Goal: Task Accomplishment & Management: Use online tool/utility

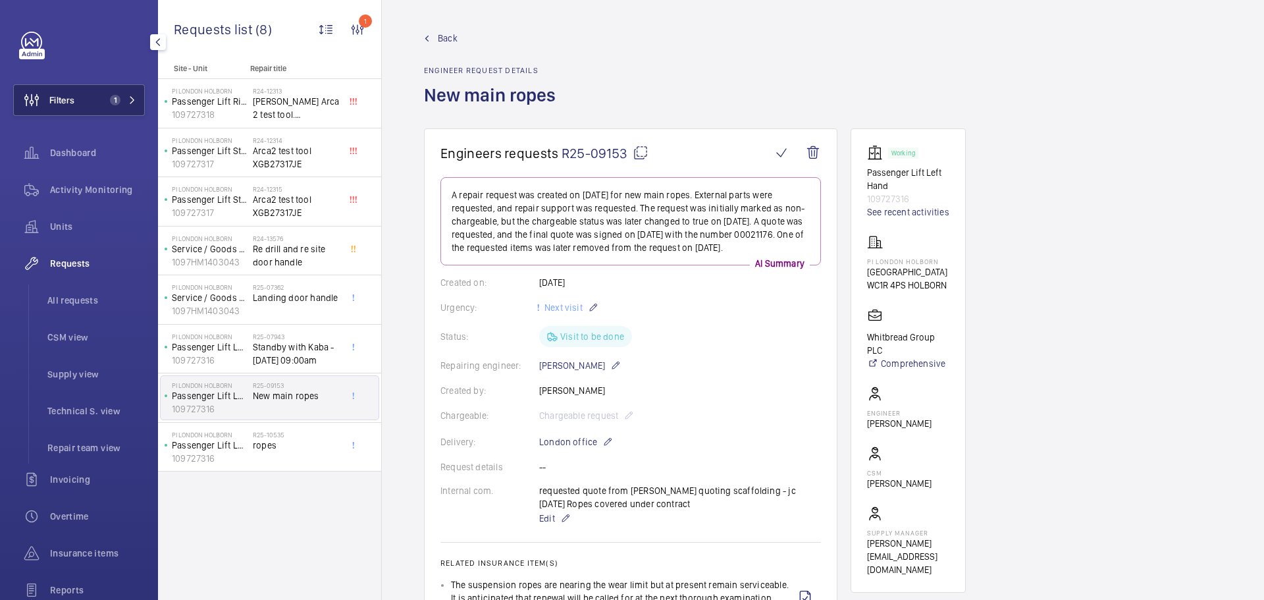
click at [94, 95] on button "Filters 1" at bounding box center [79, 100] width 132 height 32
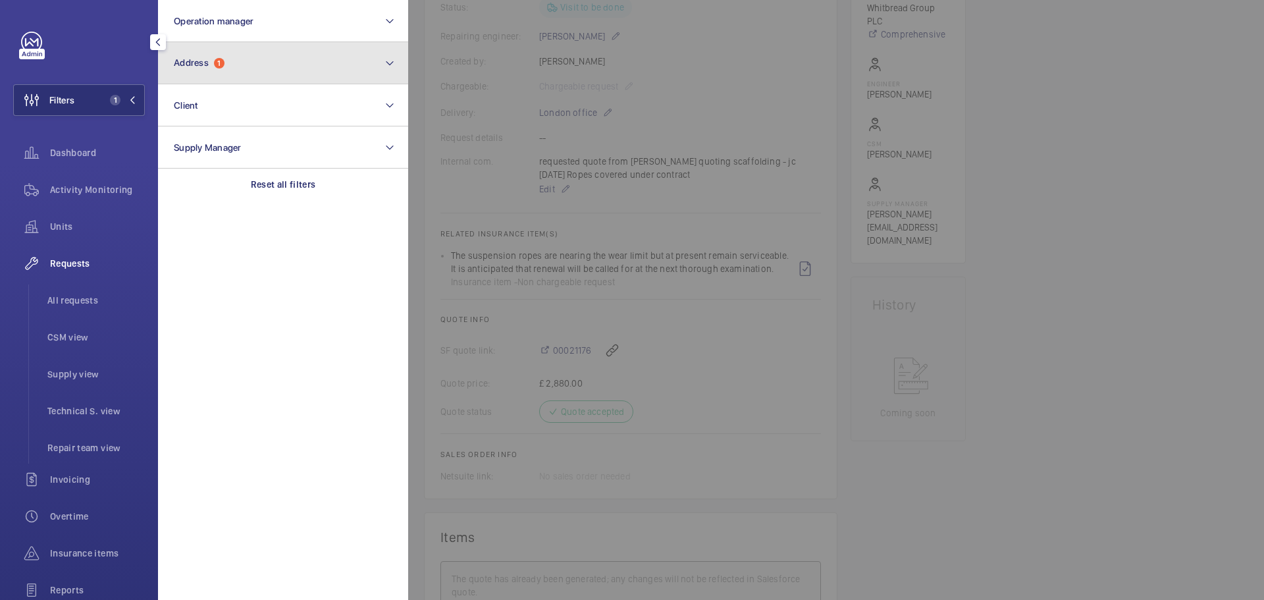
click at [241, 67] on button "Address 1" at bounding box center [283, 63] width 250 height 42
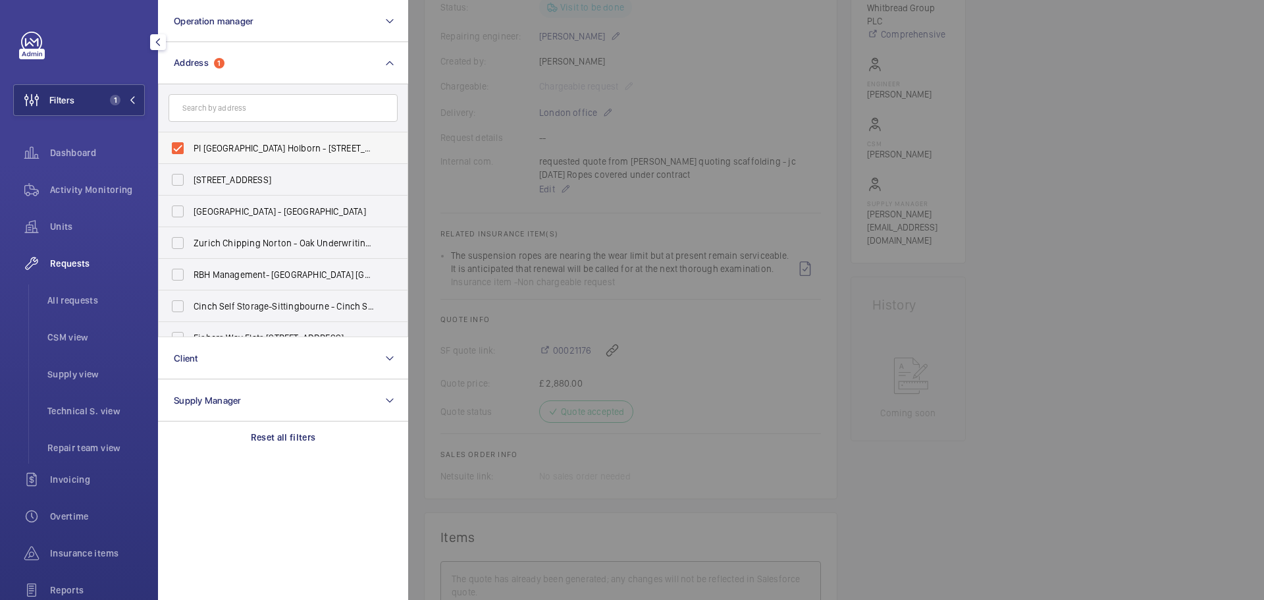
click at [184, 146] on label "PI [GEOGRAPHIC_DATA] Holborn - [STREET_ADDRESS]" at bounding box center [273, 148] width 229 height 32
click at [184, 146] on input "PI [GEOGRAPHIC_DATA] Holborn - [STREET_ADDRESS]" at bounding box center [178, 148] width 26 height 26
checkbox input "false"
paste input "PI [GEOGRAPHIC_DATA] [GEOGRAPHIC_DATA] South"
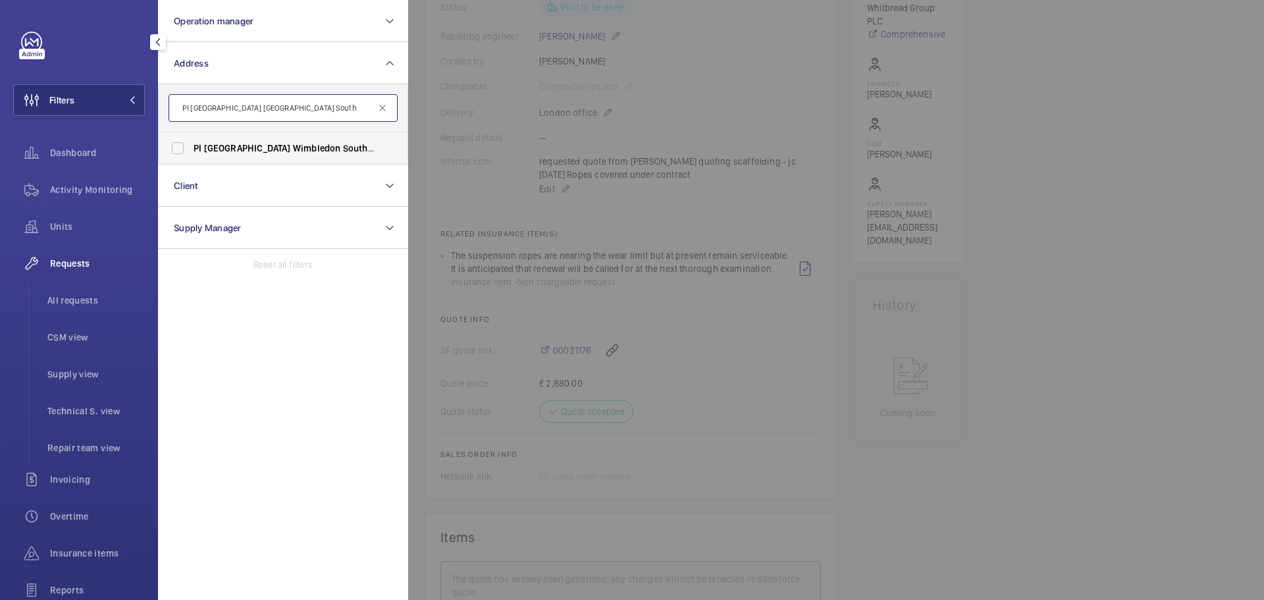
type input "PI [GEOGRAPHIC_DATA] [GEOGRAPHIC_DATA] South"
click at [194, 144] on label "PI [GEOGRAPHIC_DATA] Wimbledon South - [STREET_ADDRESS]" at bounding box center [273, 148] width 229 height 32
click at [191, 144] on input "PI [GEOGRAPHIC_DATA] Wimbledon South - [STREET_ADDRESS]" at bounding box center [178, 148] width 26 height 26
checkbox input "true"
click at [123, 188] on span "Activity Monitoring" at bounding box center [97, 189] width 95 height 13
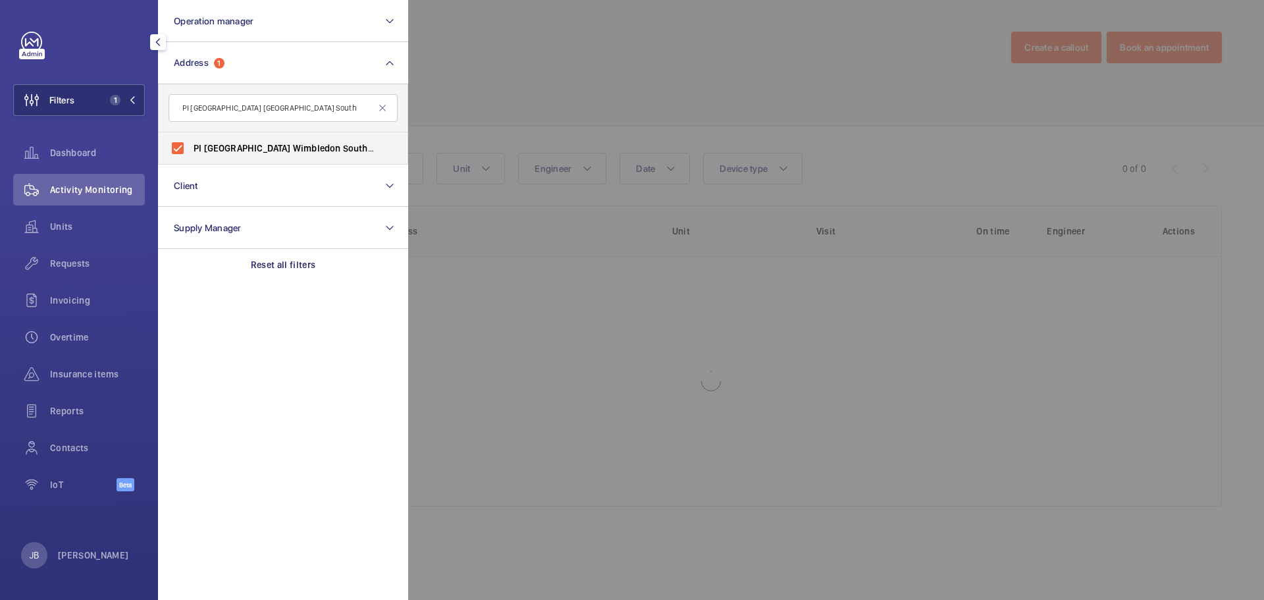
click at [562, 77] on div at bounding box center [1040, 300] width 1264 height 600
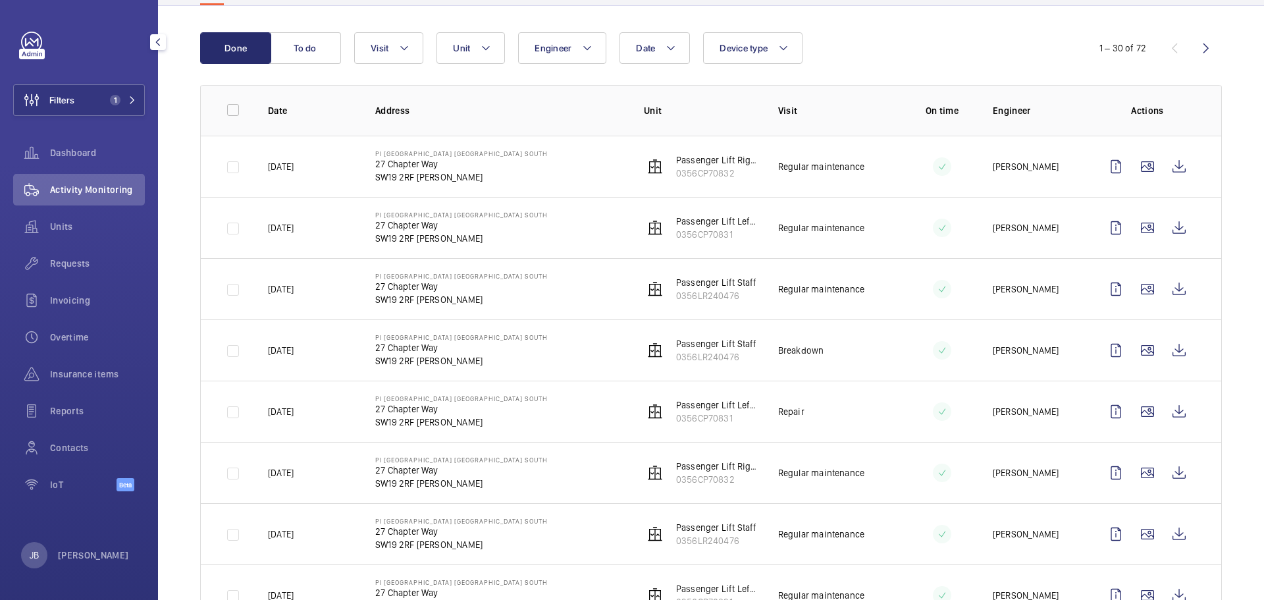
scroll to position [132, 0]
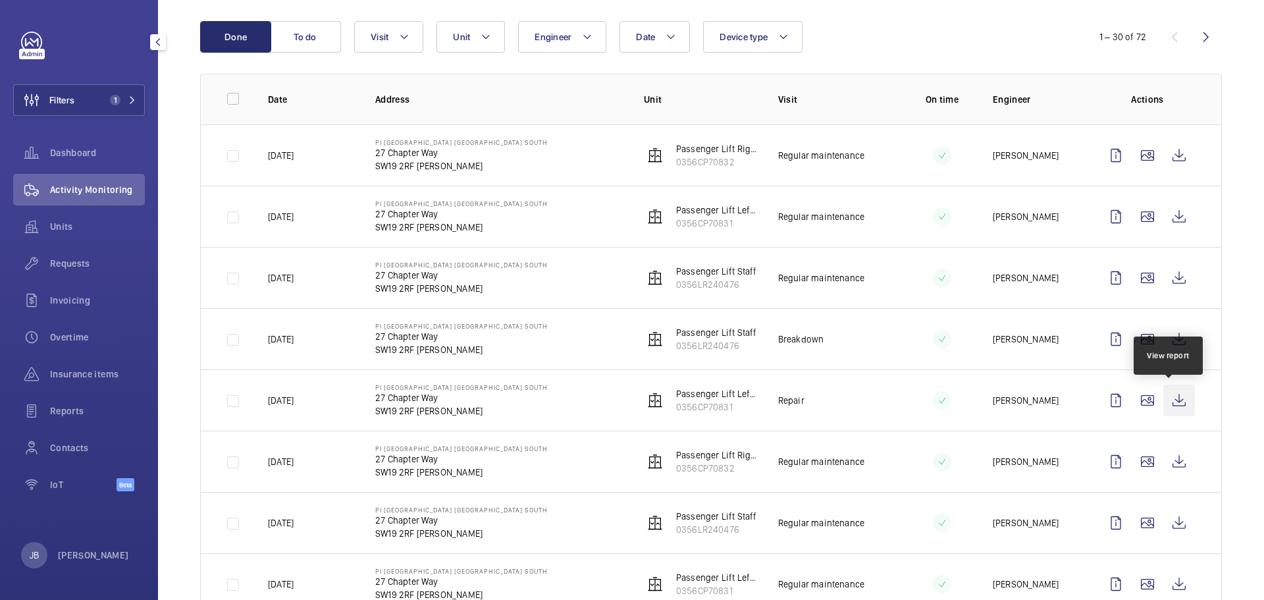
click at [1171, 403] on wm-front-icon-button at bounding box center [1180, 401] width 32 height 32
click at [69, 258] on span "Requests" at bounding box center [97, 263] width 95 height 13
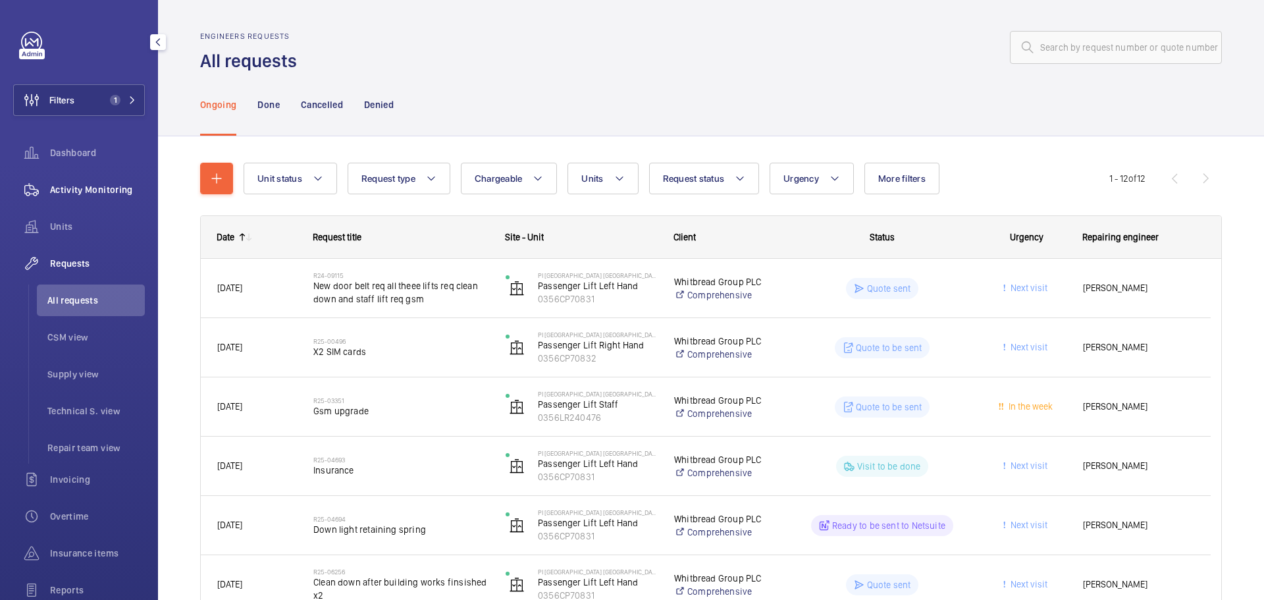
click at [76, 194] on span "Activity Monitoring" at bounding box center [97, 189] width 95 height 13
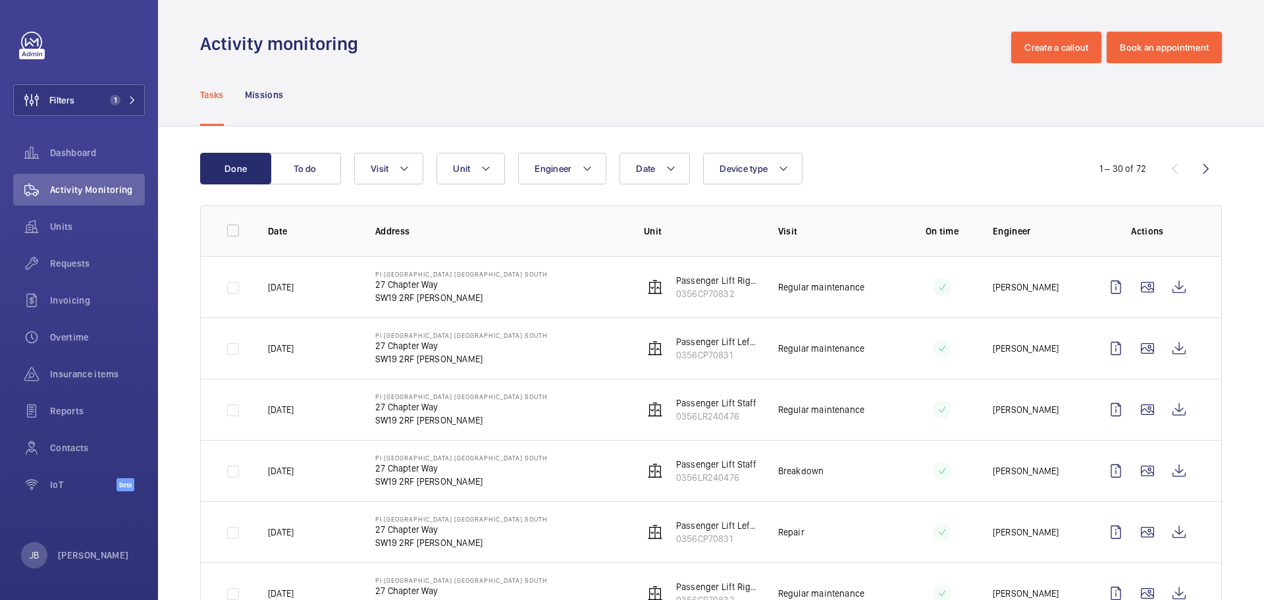
scroll to position [66, 0]
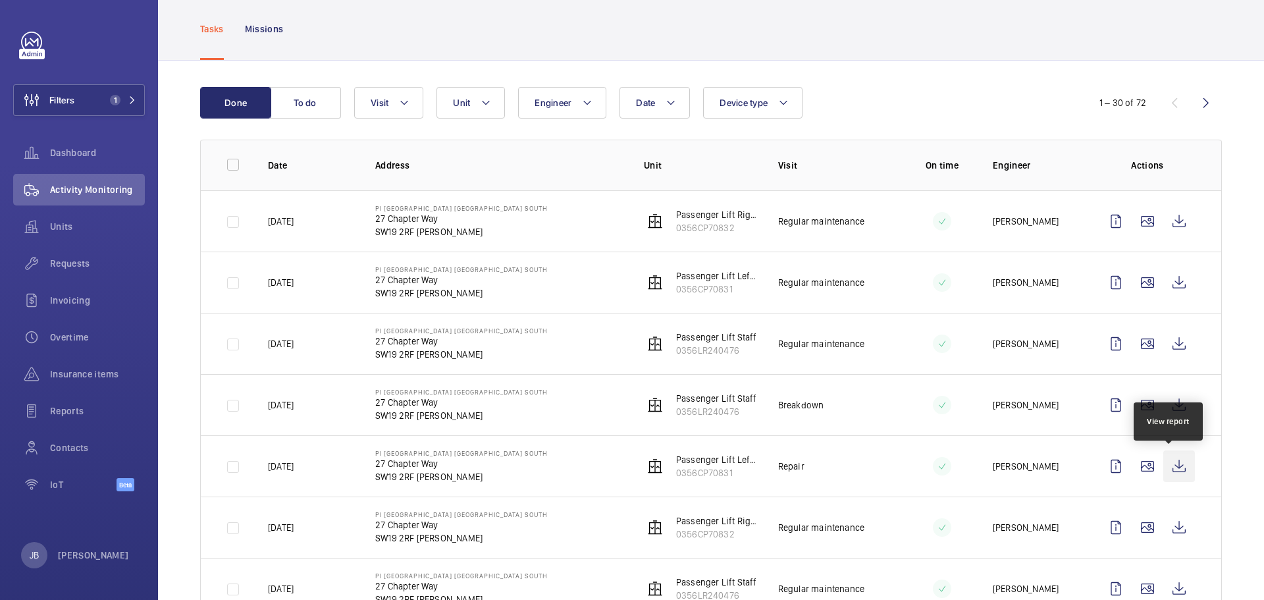
click at [1170, 474] on wm-front-icon-button at bounding box center [1180, 466] width 32 height 32
click at [1166, 462] on wm-front-icon-button at bounding box center [1180, 466] width 32 height 32
click at [88, 255] on div "Requests" at bounding box center [79, 264] width 132 height 32
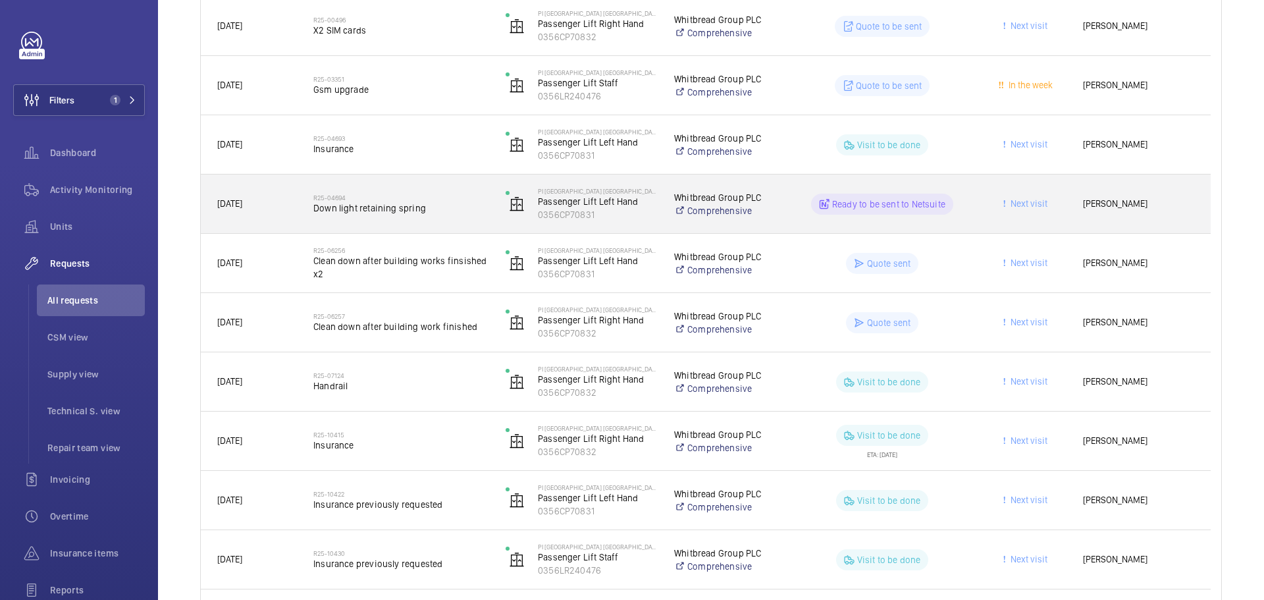
scroll to position [395, 0]
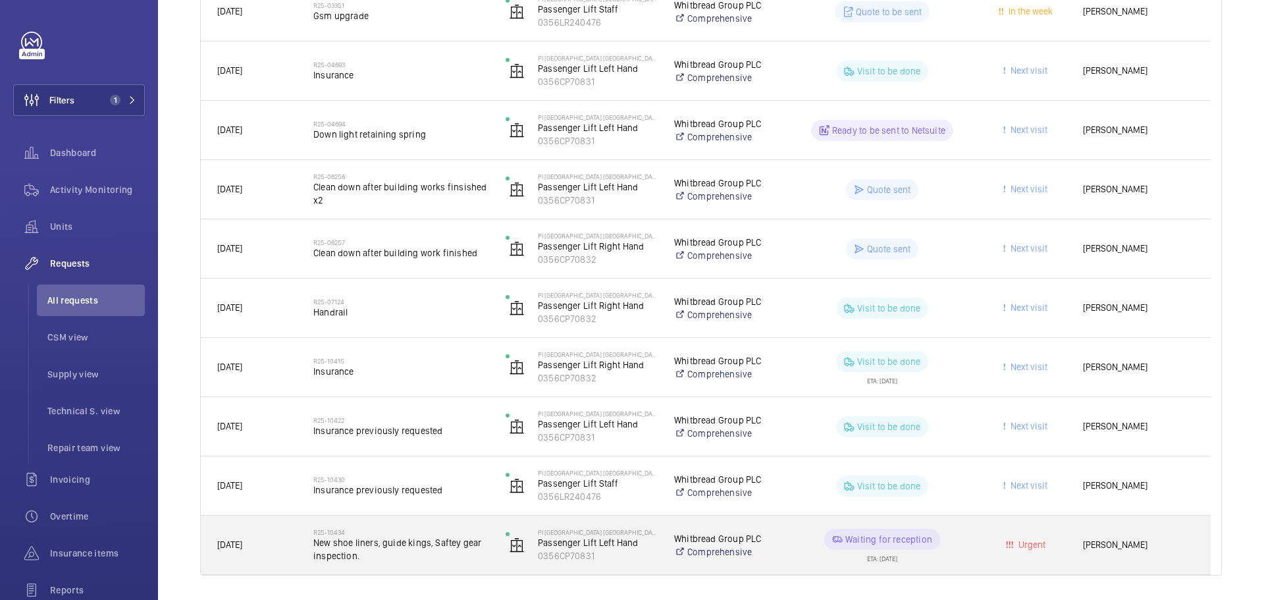
click at [977, 548] on div "Urgent" at bounding box center [1018, 544] width 95 height 41
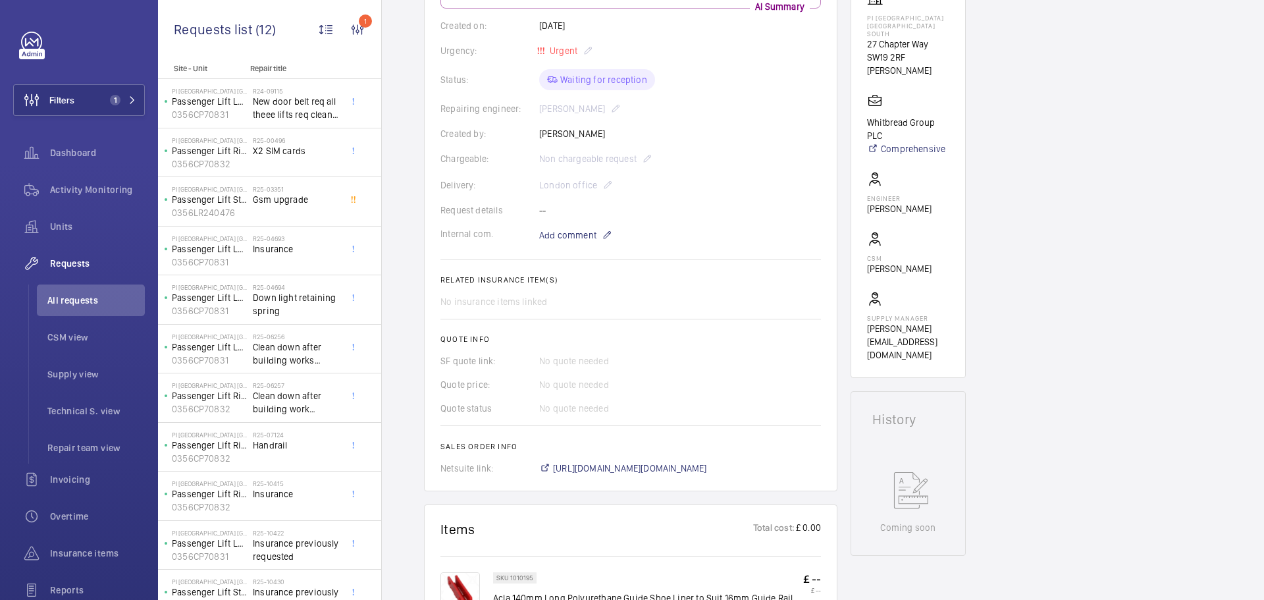
scroll to position [263, 0]
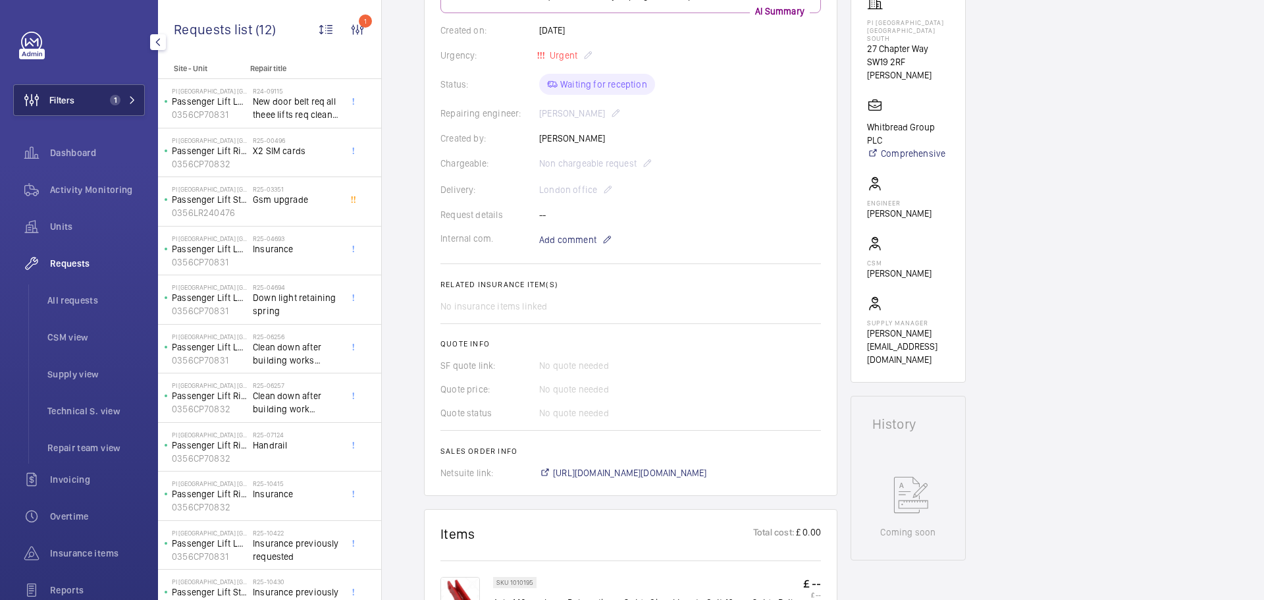
click at [94, 97] on button "Filters 1" at bounding box center [79, 100] width 132 height 32
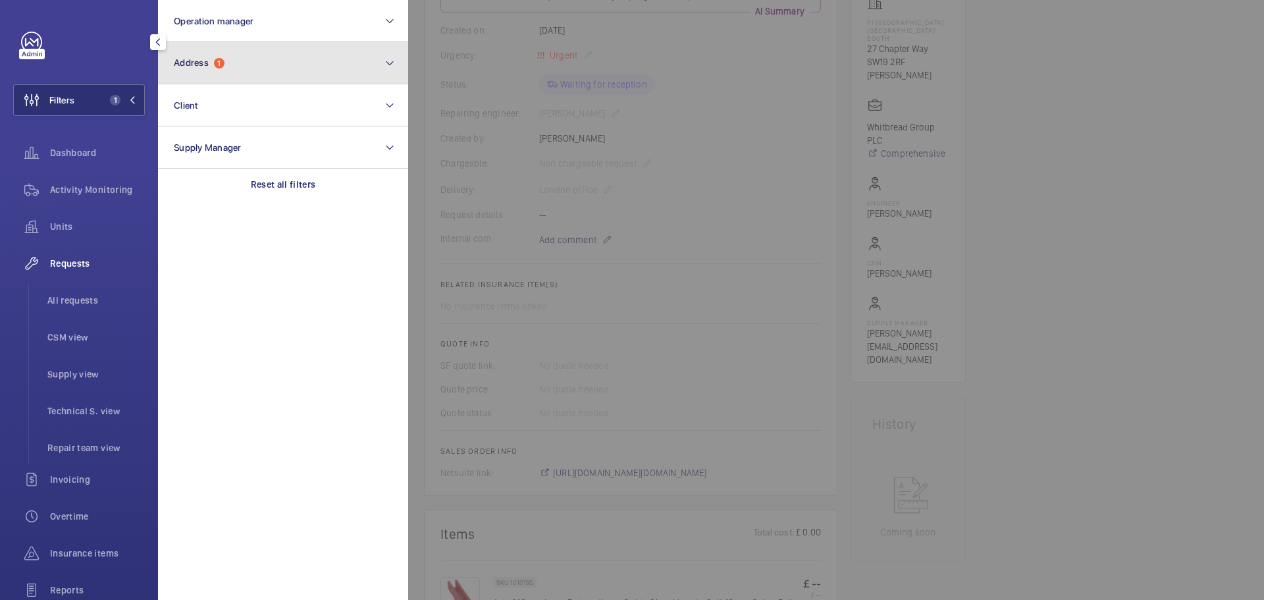
click at [234, 59] on button "Address 1" at bounding box center [283, 63] width 250 height 42
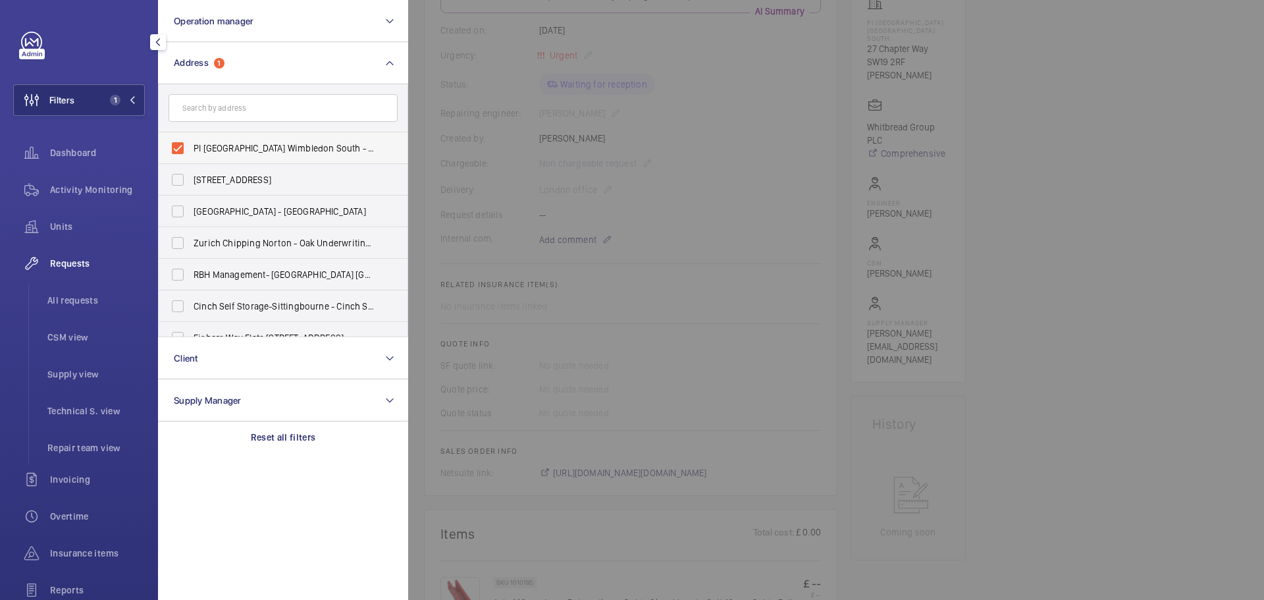
click at [182, 153] on label "PI [GEOGRAPHIC_DATA] Wimbledon South - [STREET_ADDRESS]" at bounding box center [273, 148] width 229 height 32
click at [182, 153] on input "PI [GEOGRAPHIC_DATA] Wimbledon South - [STREET_ADDRESS]" at bounding box center [178, 148] width 26 height 26
checkbox input "false"
click at [249, 115] on input "text" at bounding box center [283, 108] width 229 height 28
paste input "PI London Kensington ([GEOGRAPHIC_DATA])"
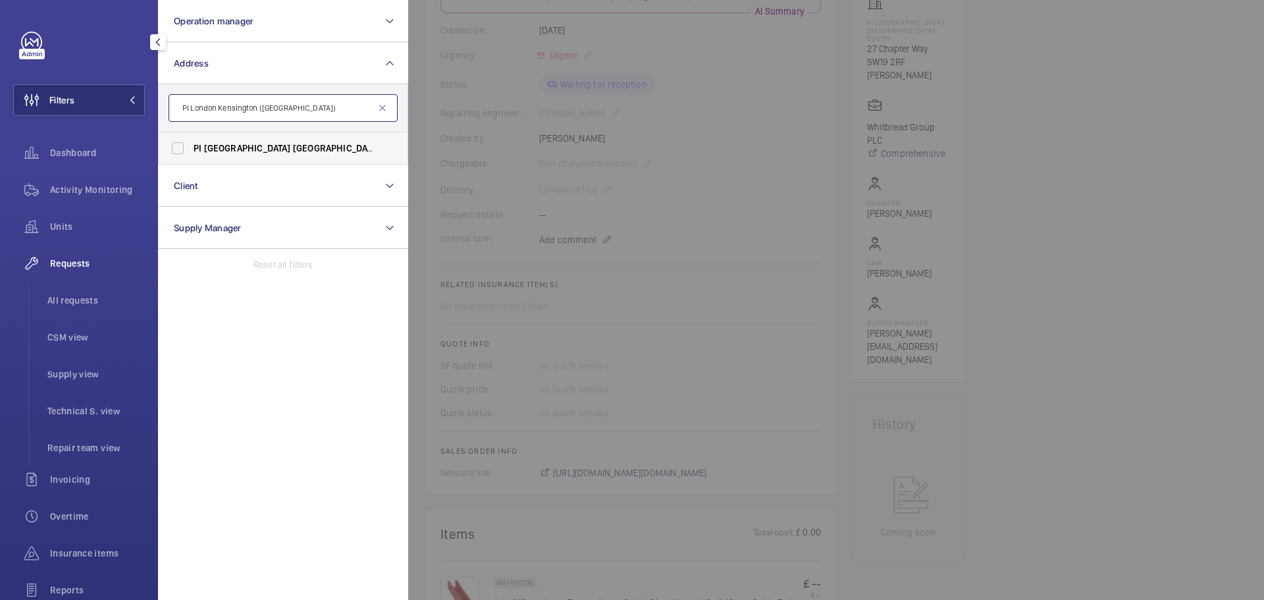
type input "PI London Kensington ([GEOGRAPHIC_DATA])"
click at [229, 145] on span "[GEOGRAPHIC_DATA]" at bounding box center [247, 148] width 87 height 11
click at [191, 145] on input "PI [GEOGRAPHIC_DATA] ([GEOGRAPHIC_DATA]) - [STREET_ADDRESS][PERSON_NAME]" at bounding box center [178, 148] width 26 height 26
checkbox input "true"
click at [95, 182] on div "Activity Monitoring" at bounding box center [79, 190] width 132 height 32
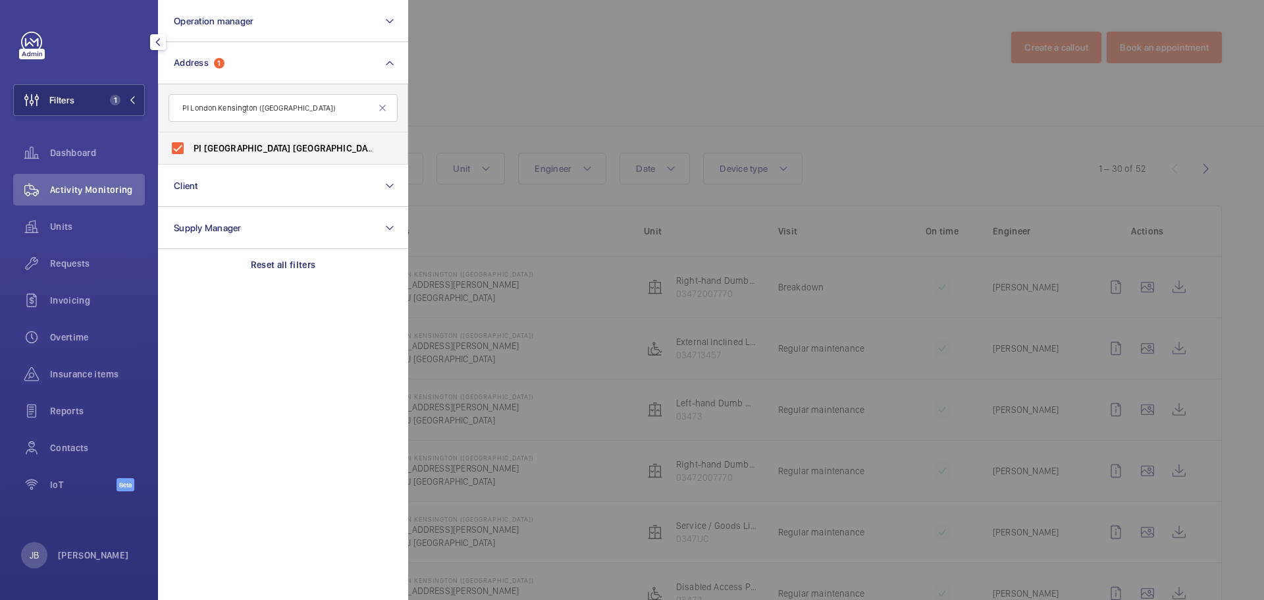
click at [515, 85] on div at bounding box center [1040, 300] width 1264 height 600
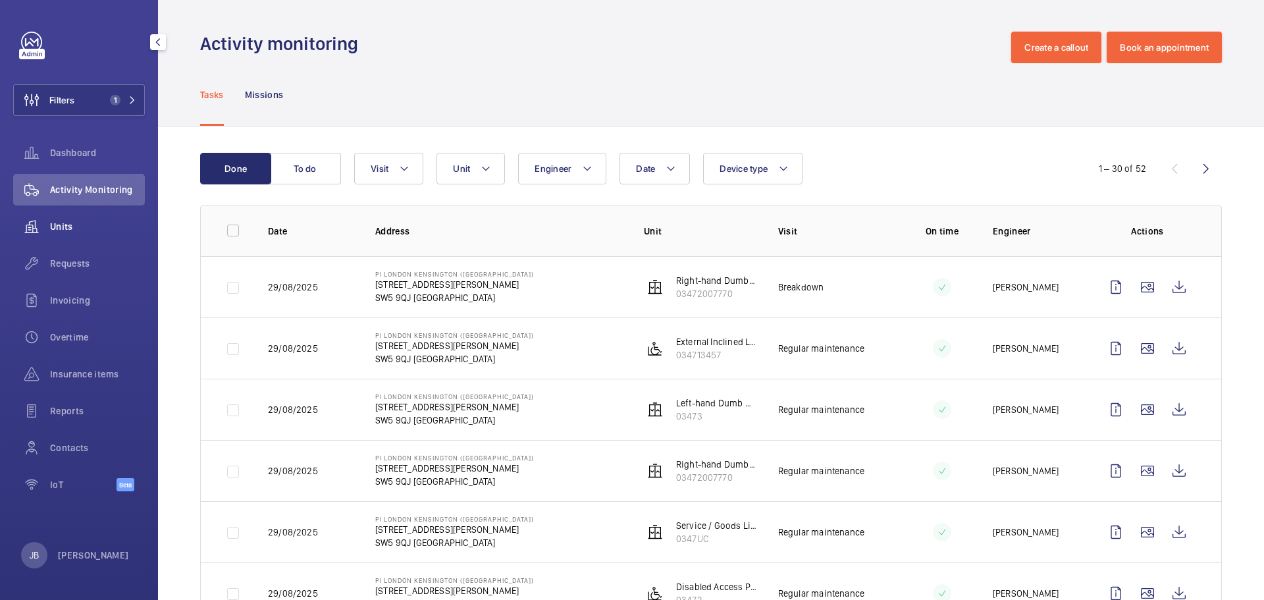
click at [100, 222] on span "Units" at bounding box center [97, 226] width 95 height 13
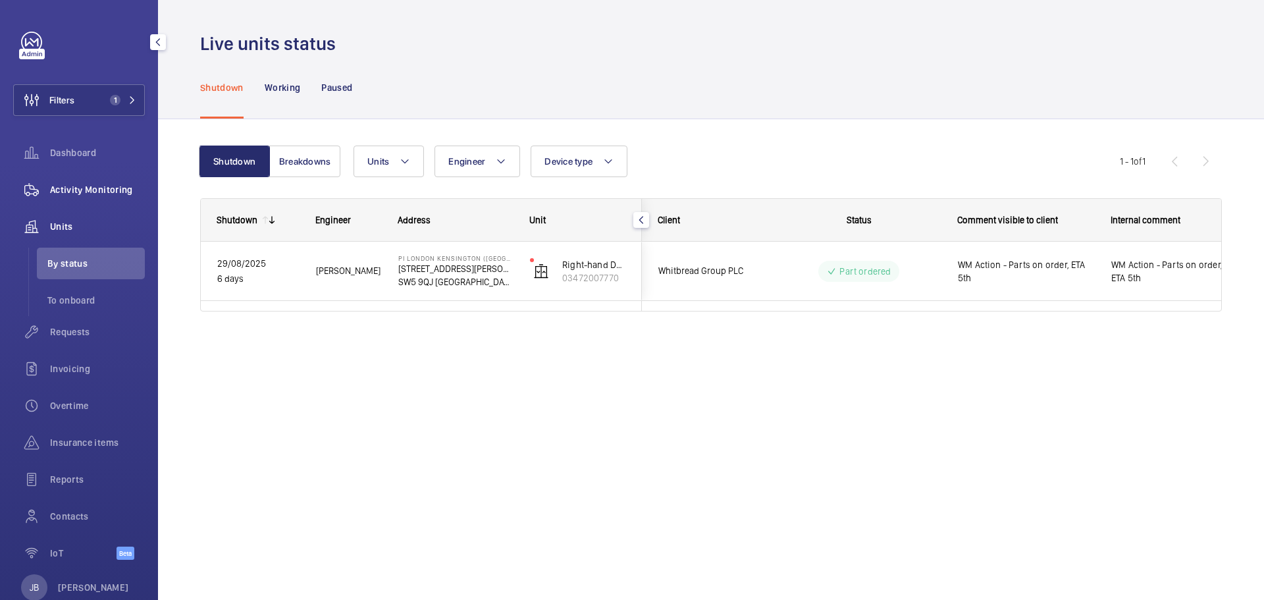
click at [100, 178] on div "Activity Monitoring" at bounding box center [79, 190] width 132 height 32
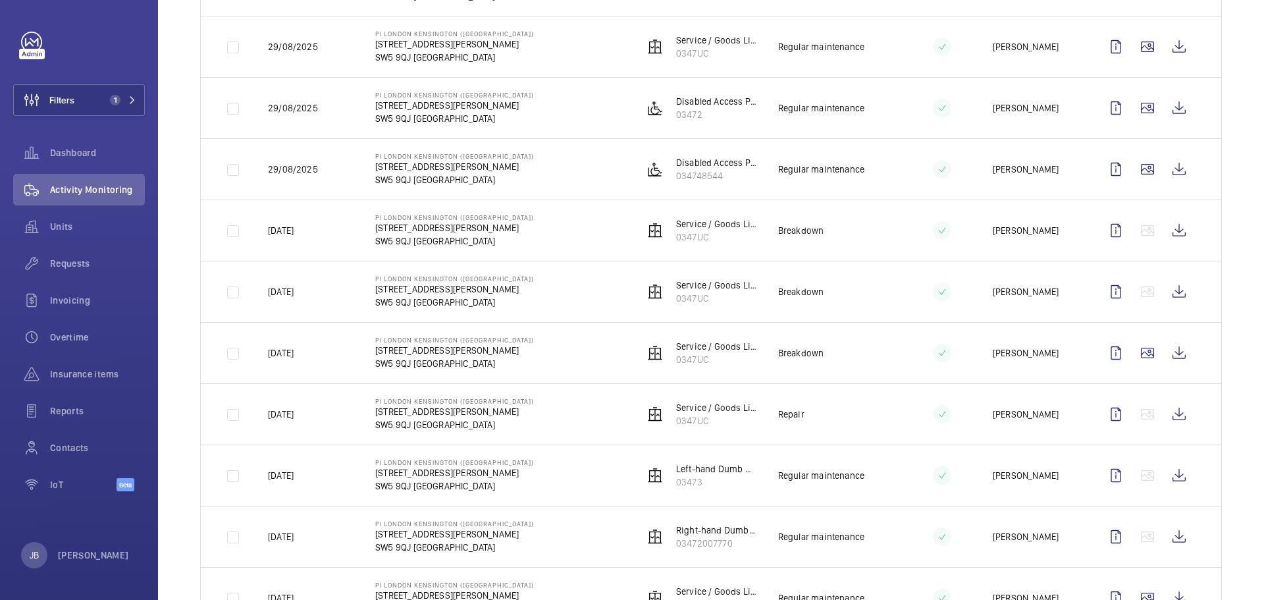
scroll to position [461, 0]
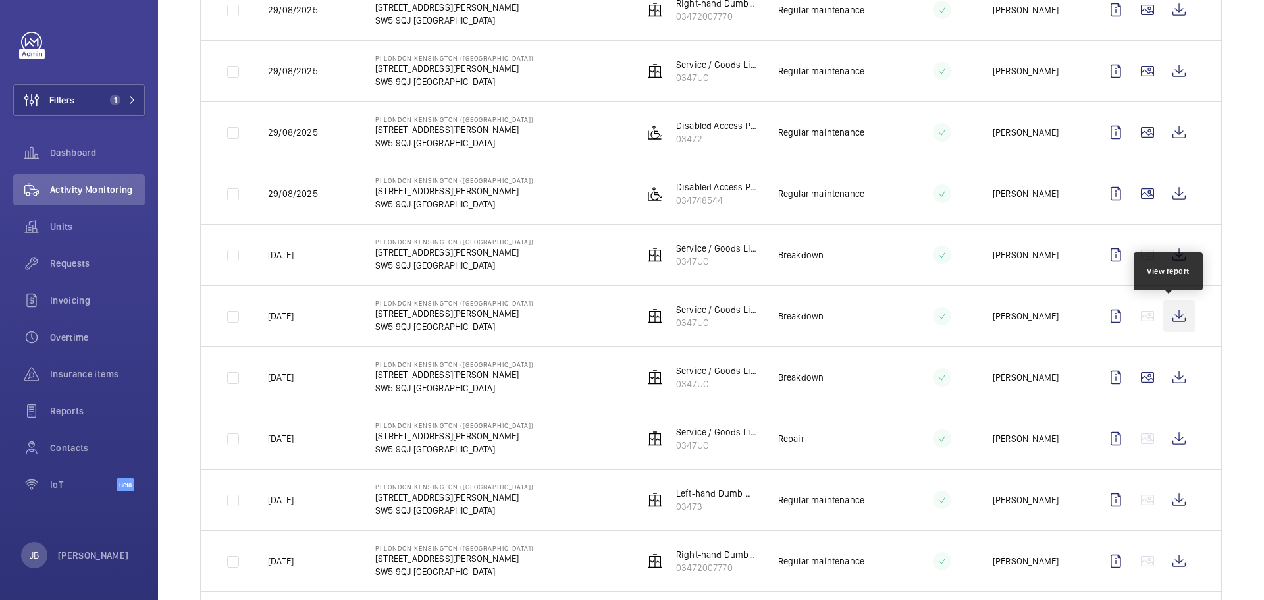
click at [1169, 317] on wm-front-icon-button at bounding box center [1180, 316] width 32 height 32
click at [1174, 246] on wm-front-icon-button at bounding box center [1180, 255] width 32 height 32
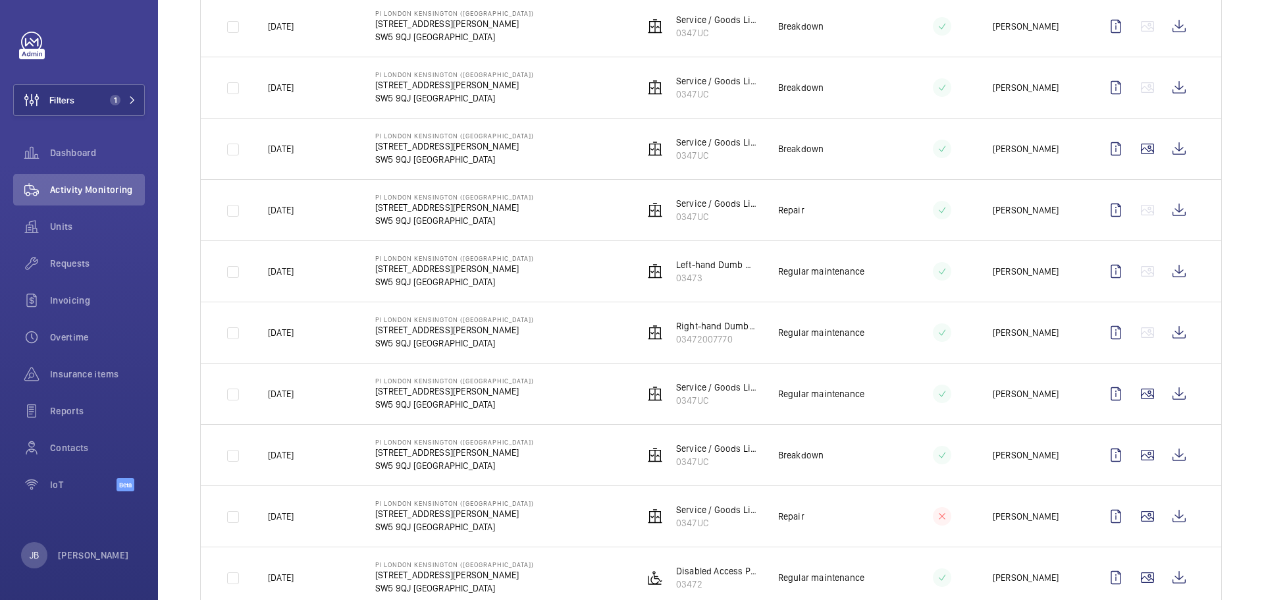
scroll to position [670, 0]
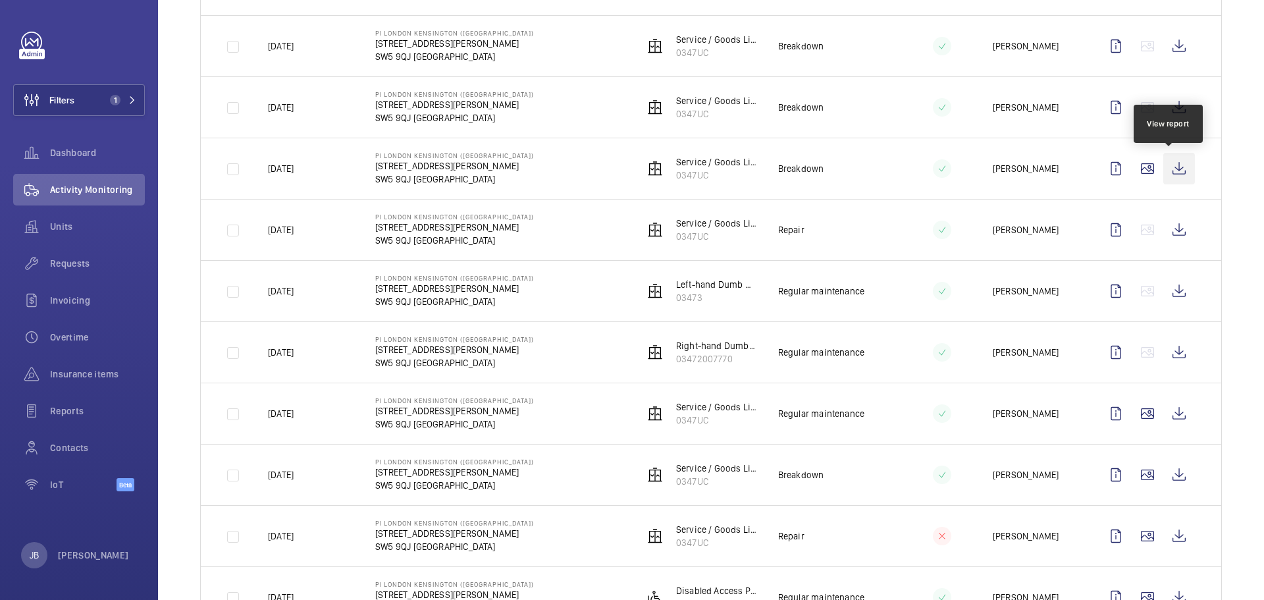
click at [1168, 164] on wm-front-icon-button at bounding box center [1180, 169] width 32 height 32
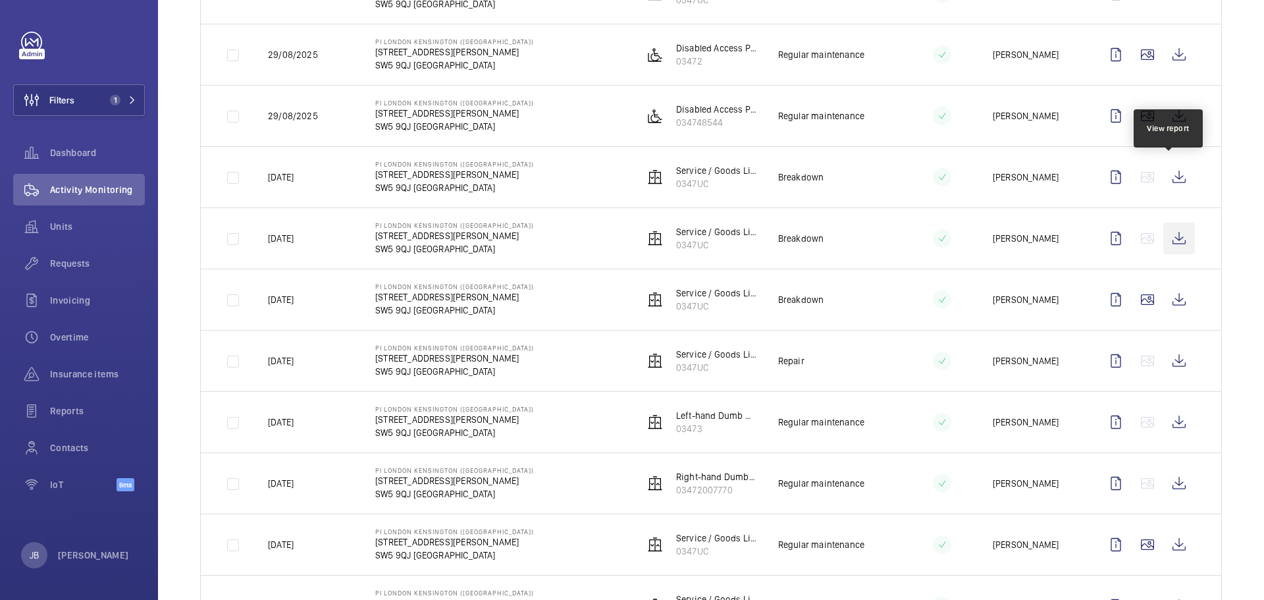
scroll to position [538, 0]
click at [1172, 173] on wm-front-icon-button at bounding box center [1180, 178] width 32 height 32
drag, startPoint x: 67, startPoint y: 103, endPoint x: 79, endPoint y: 101, distance: 12.7
click at [68, 104] on span "Filters" at bounding box center [61, 100] width 25 height 13
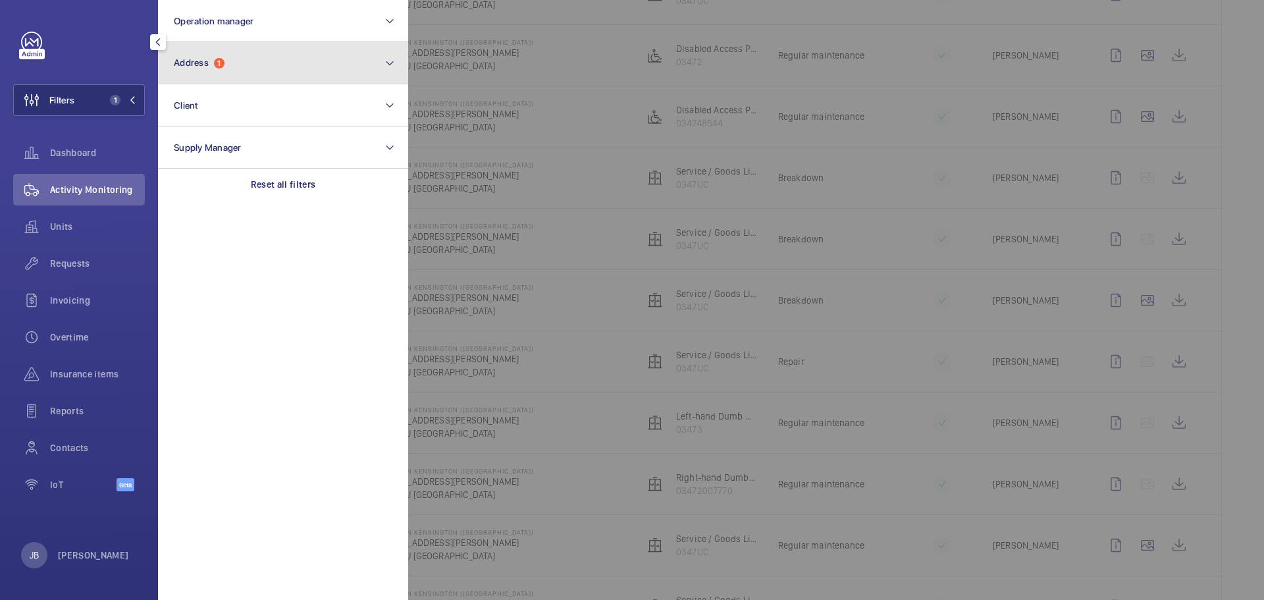
click at [263, 62] on button "Address 1" at bounding box center [283, 63] width 250 height 42
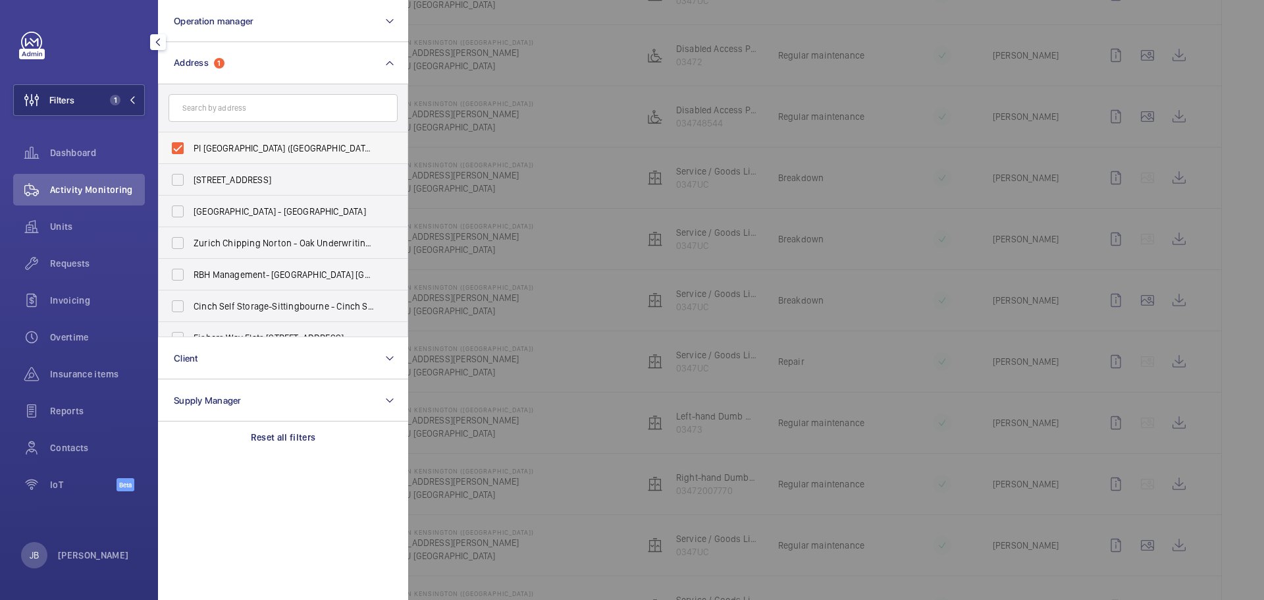
click at [182, 141] on label "PI [GEOGRAPHIC_DATA] ([GEOGRAPHIC_DATA]) - [STREET_ADDRESS][PERSON_NAME]" at bounding box center [273, 148] width 229 height 32
click at [182, 141] on input "PI [GEOGRAPHIC_DATA] ([GEOGRAPHIC_DATA]) - [STREET_ADDRESS][PERSON_NAME]" at bounding box center [178, 148] width 26 height 26
checkbox input "false"
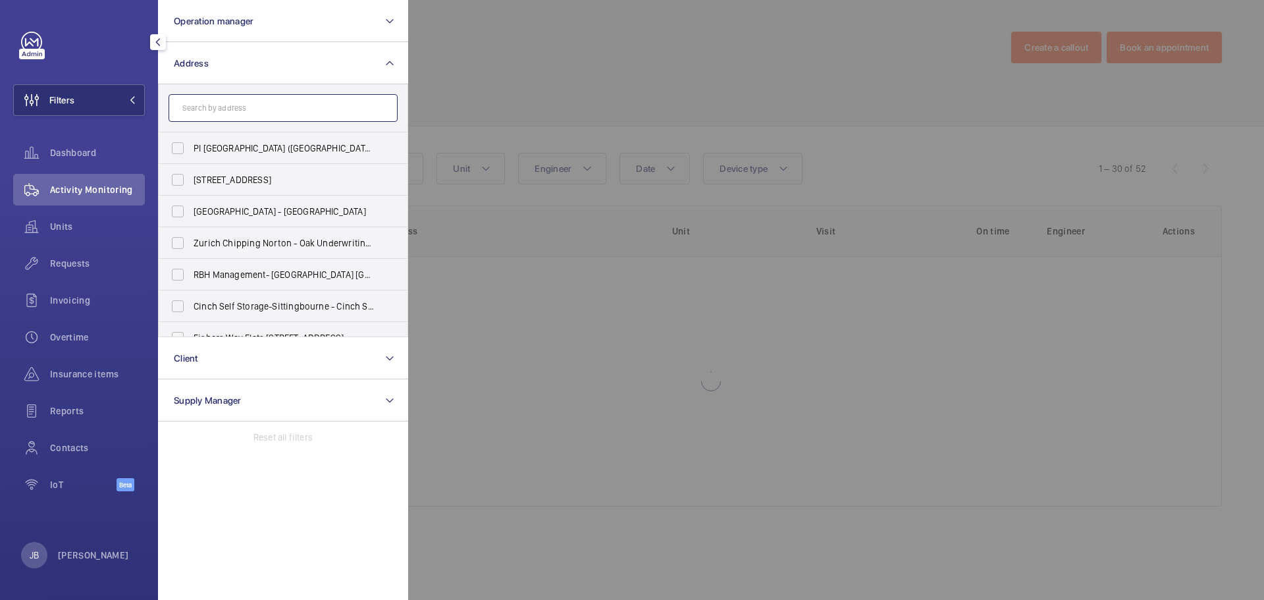
paste input "PI London Wimbledon ([GEOGRAPHIC_DATA])"
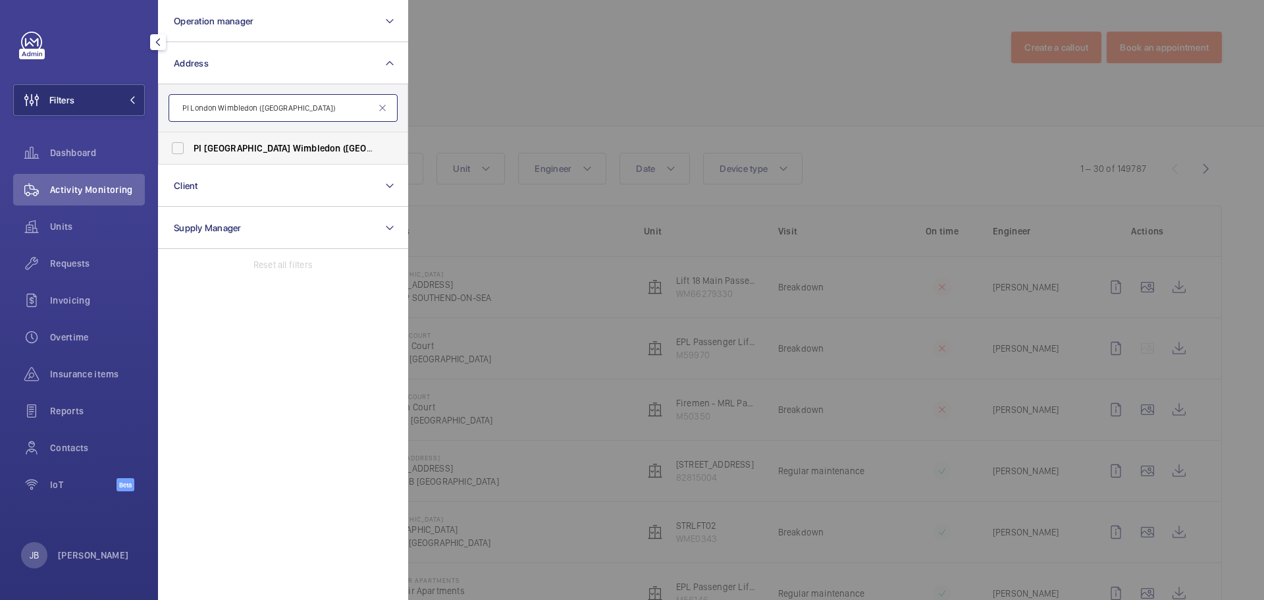
type input "PI London Wimbledon ([GEOGRAPHIC_DATA])"
click at [229, 153] on span "PI London Wimbledon ([GEOGRAPHIC_DATA]) - [STREET_ADDRESS]" at bounding box center [284, 148] width 181 height 13
click at [191, 153] on input "PI London Wimbledon ([GEOGRAPHIC_DATA]) - [STREET_ADDRESS]" at bounding box center [178, 148] width 26 height 26
checkbox input "true"
click at [436, 75] on div at bounding box center [1040, 300] width 1264 height 600
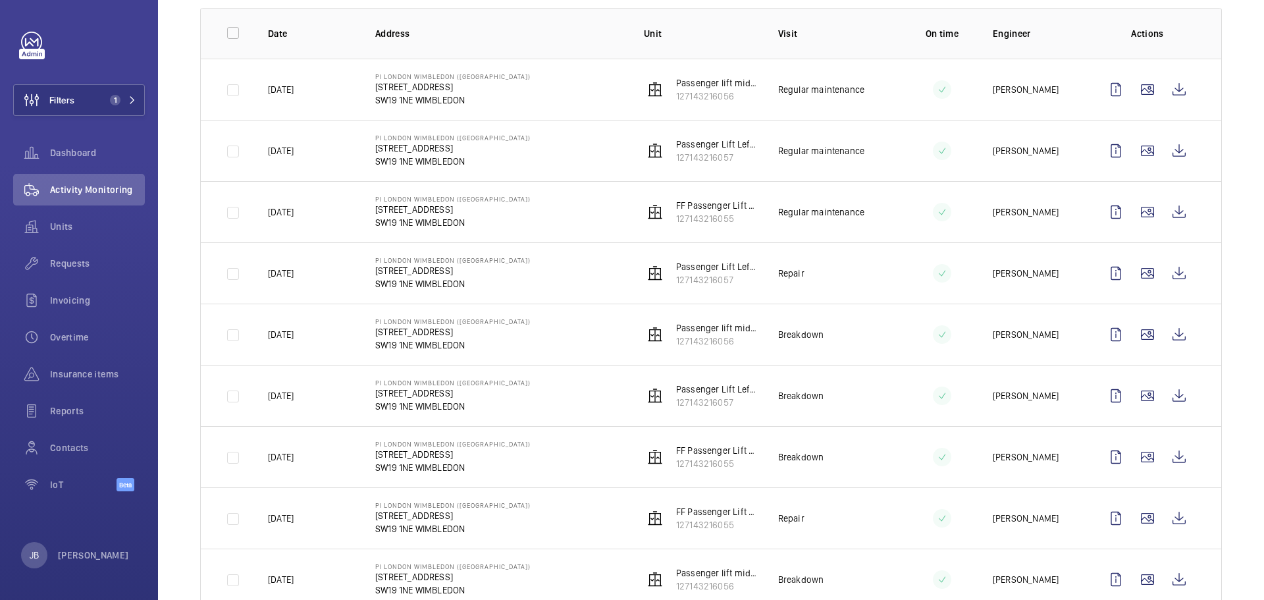
scroll to position [395, 0]
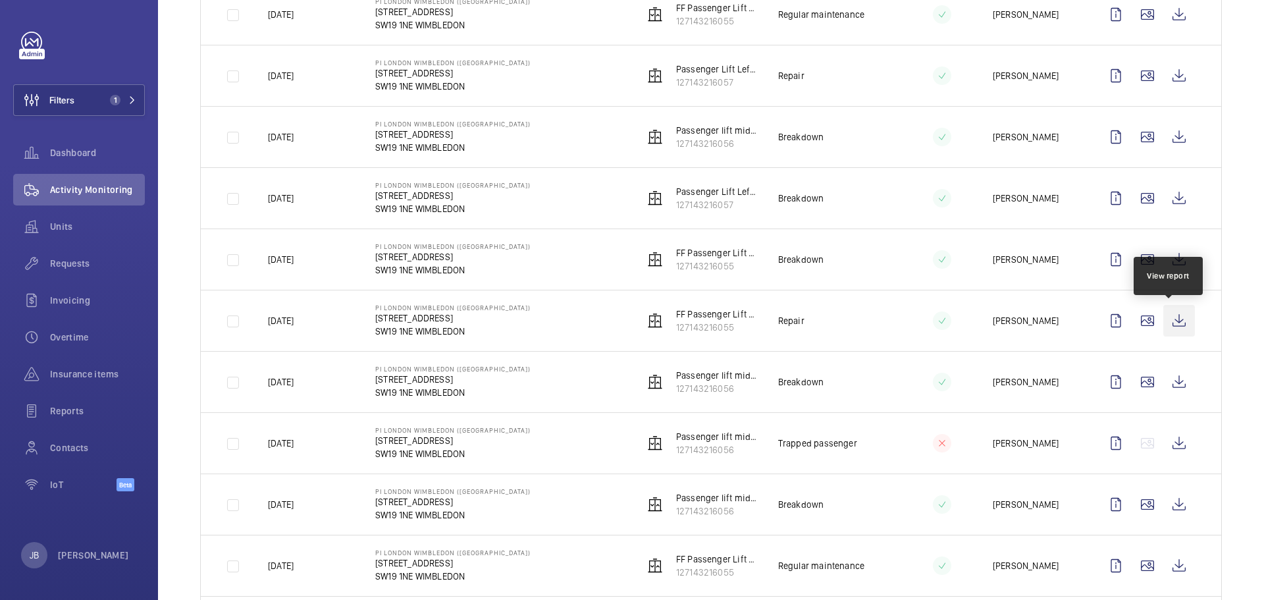
click at [1171, 321] on wm-front-icon-button at bounding box center [1180, 321] width 32 height 32
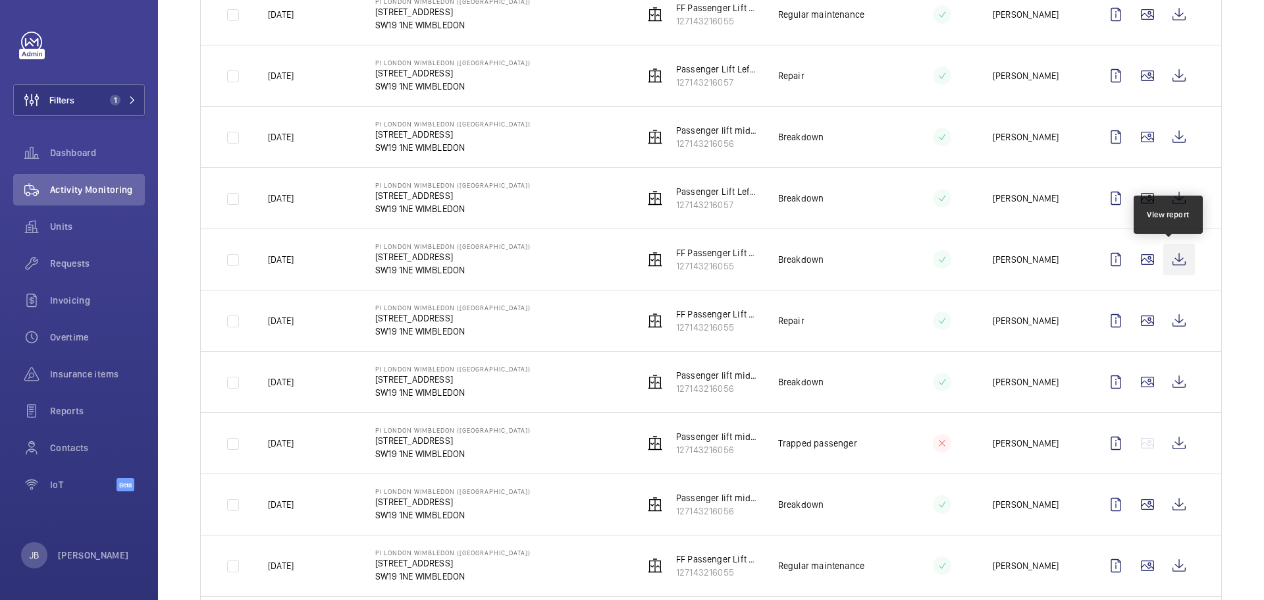
click at [1167, 256] on wm-front-icon-button at bounding box center [1180, 260] width 32 height 32
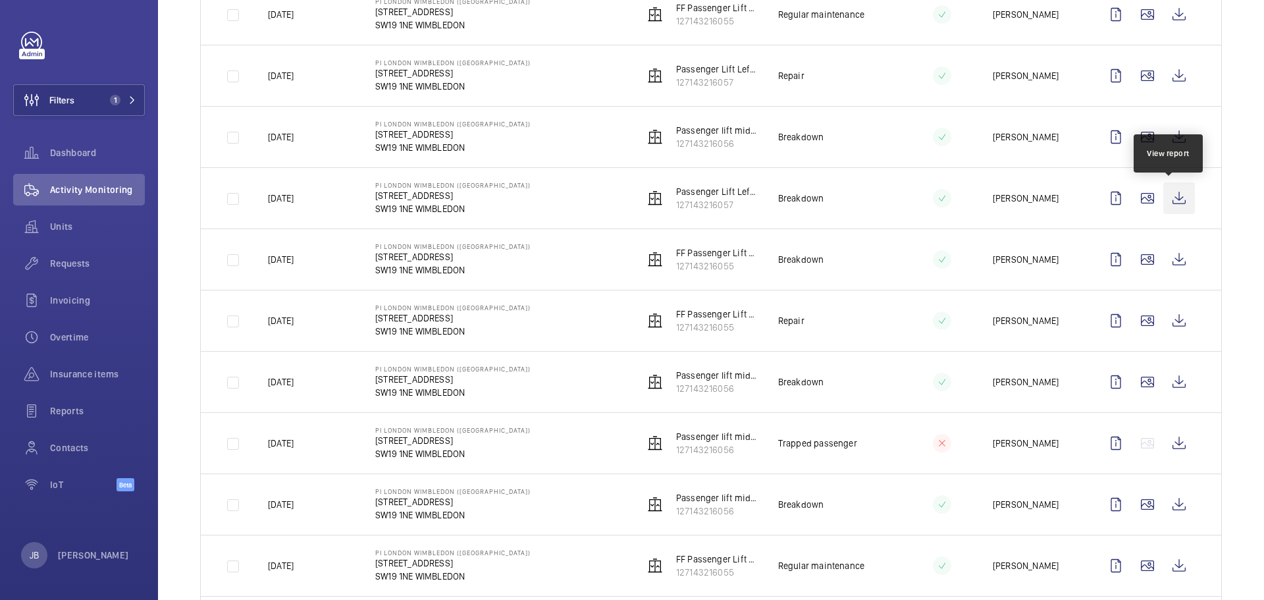
click at [1171, 192] on wm-front-icon-button at bounding box center [1180, 198] width 32 height 32
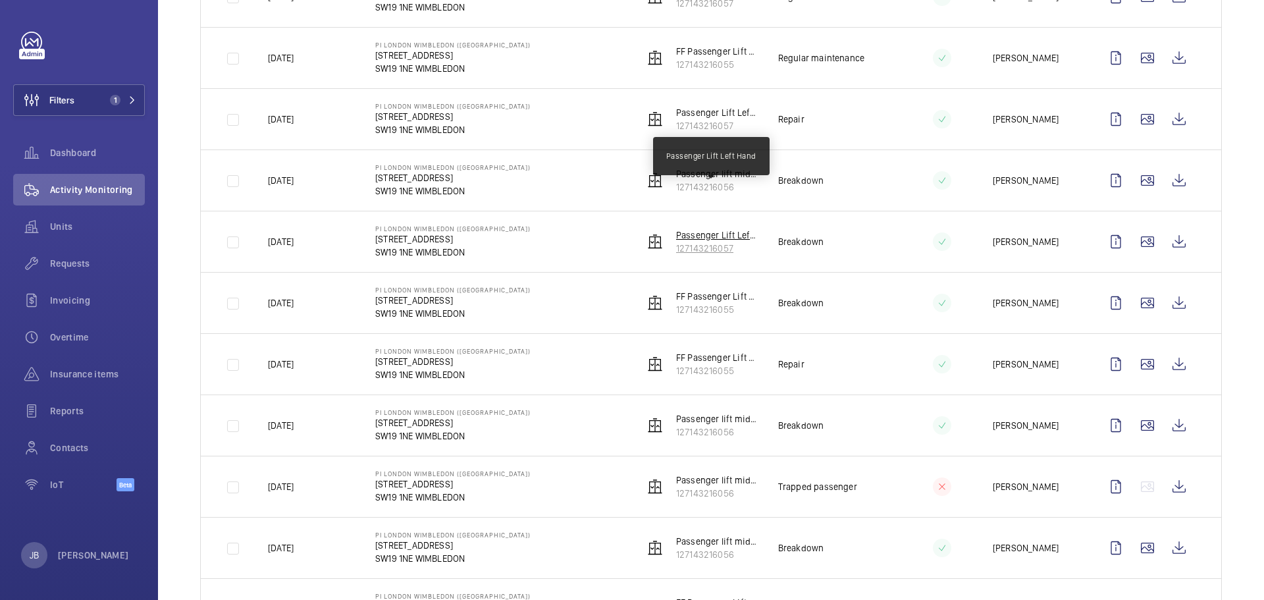
scroll to position [329, 0]
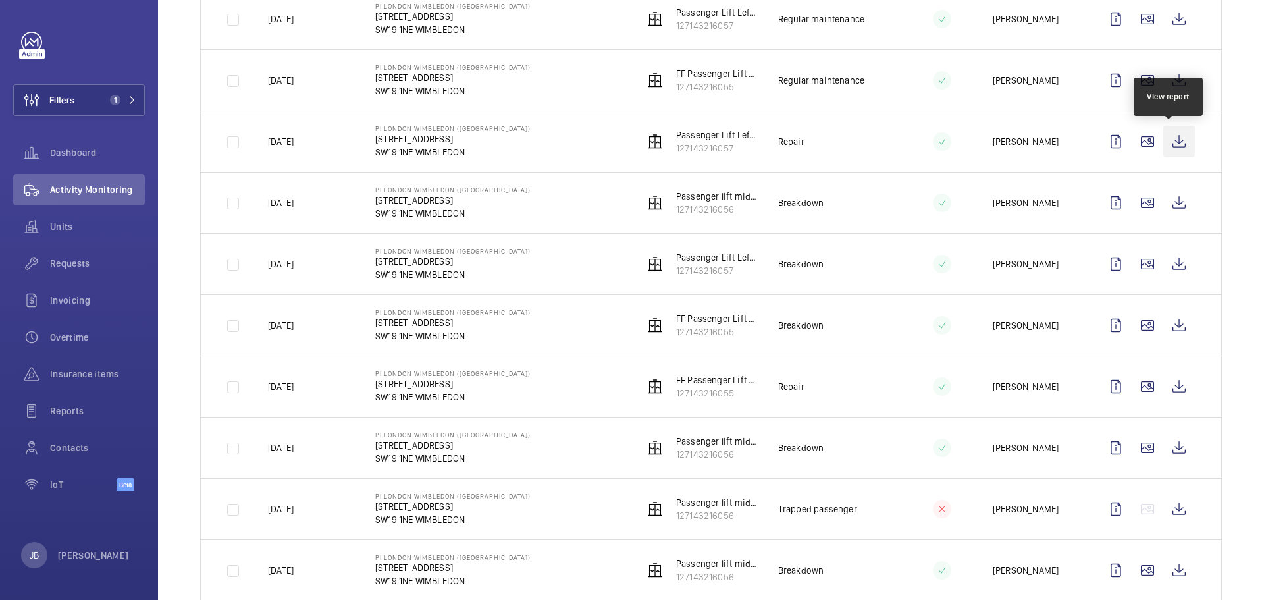
click at [1174, 138] on wm-front-icon-button at bounding box center [1180, 142] width 32 height 32
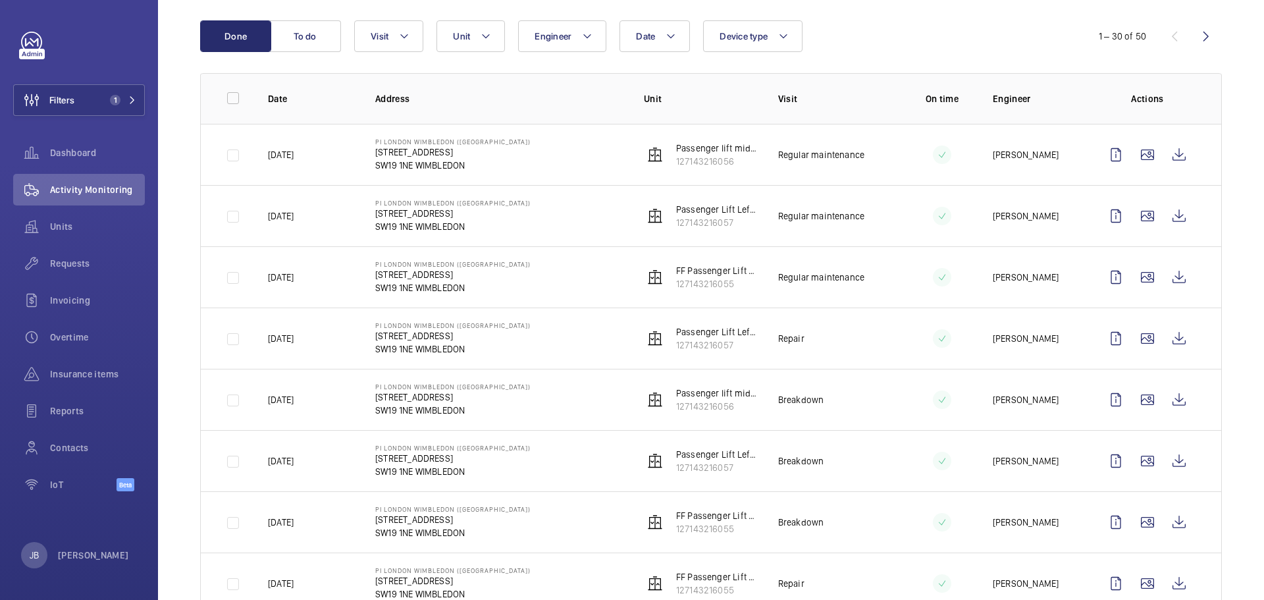
scroll to position [132, 0]
click at [74, 263] on span "Requests" at bounding box center [97, 263] width 95 height 13
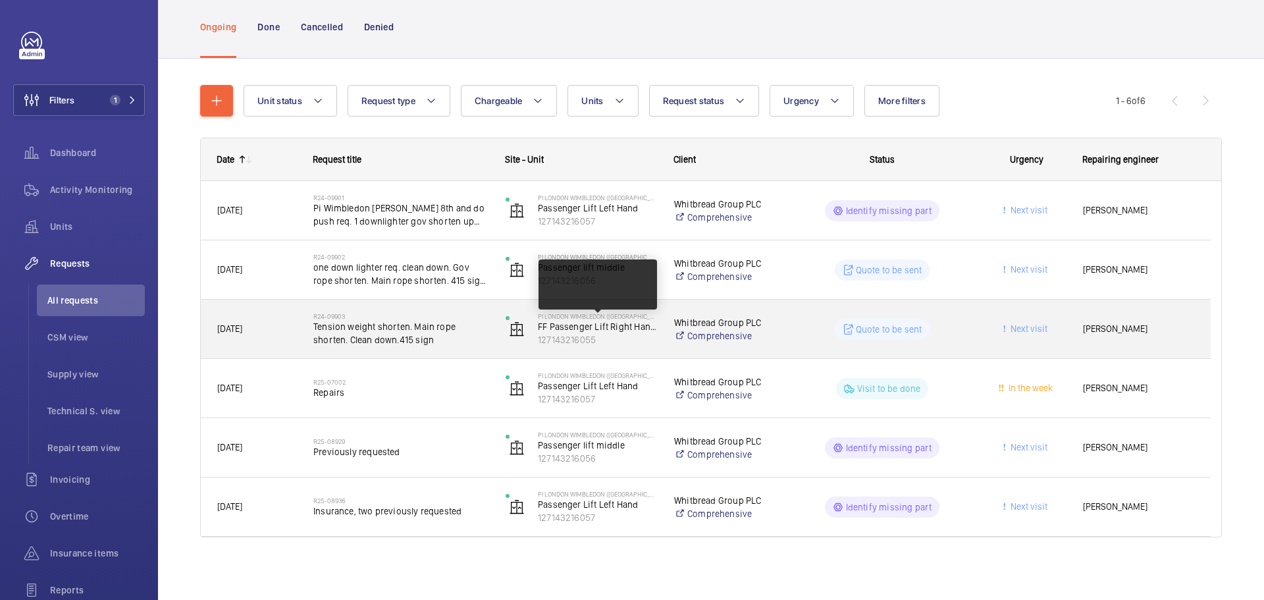
scroll to position [78, 0]
